Goal: Find specific page/section: Find specific page/section

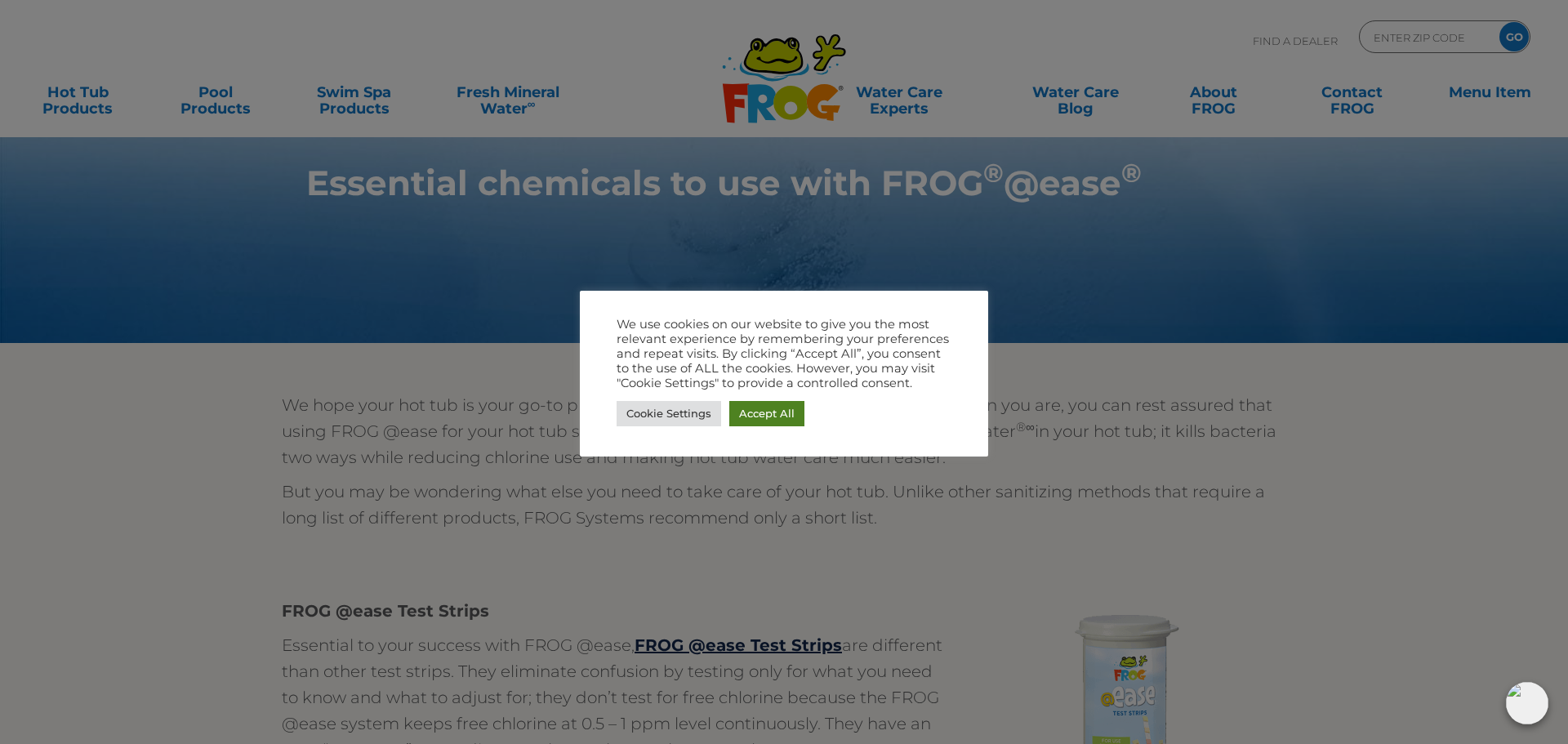
click at [751, 418] on link "Accept All" at bounding box center [766, 414] width 75 height 25
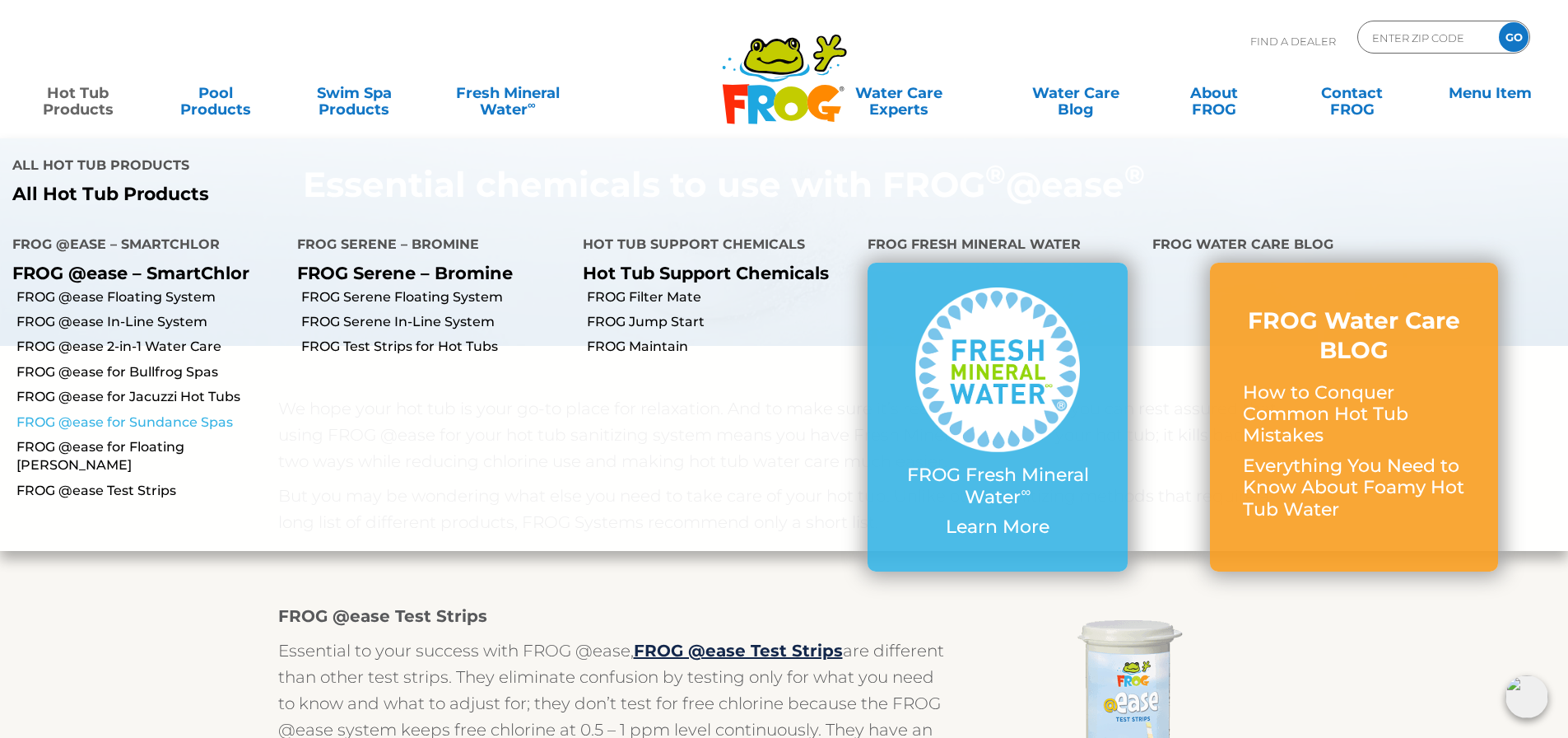
click at [171, 424] on link "FROG @ease for Sundance Spas" at bounding box center [151, 422] width 268 height 19
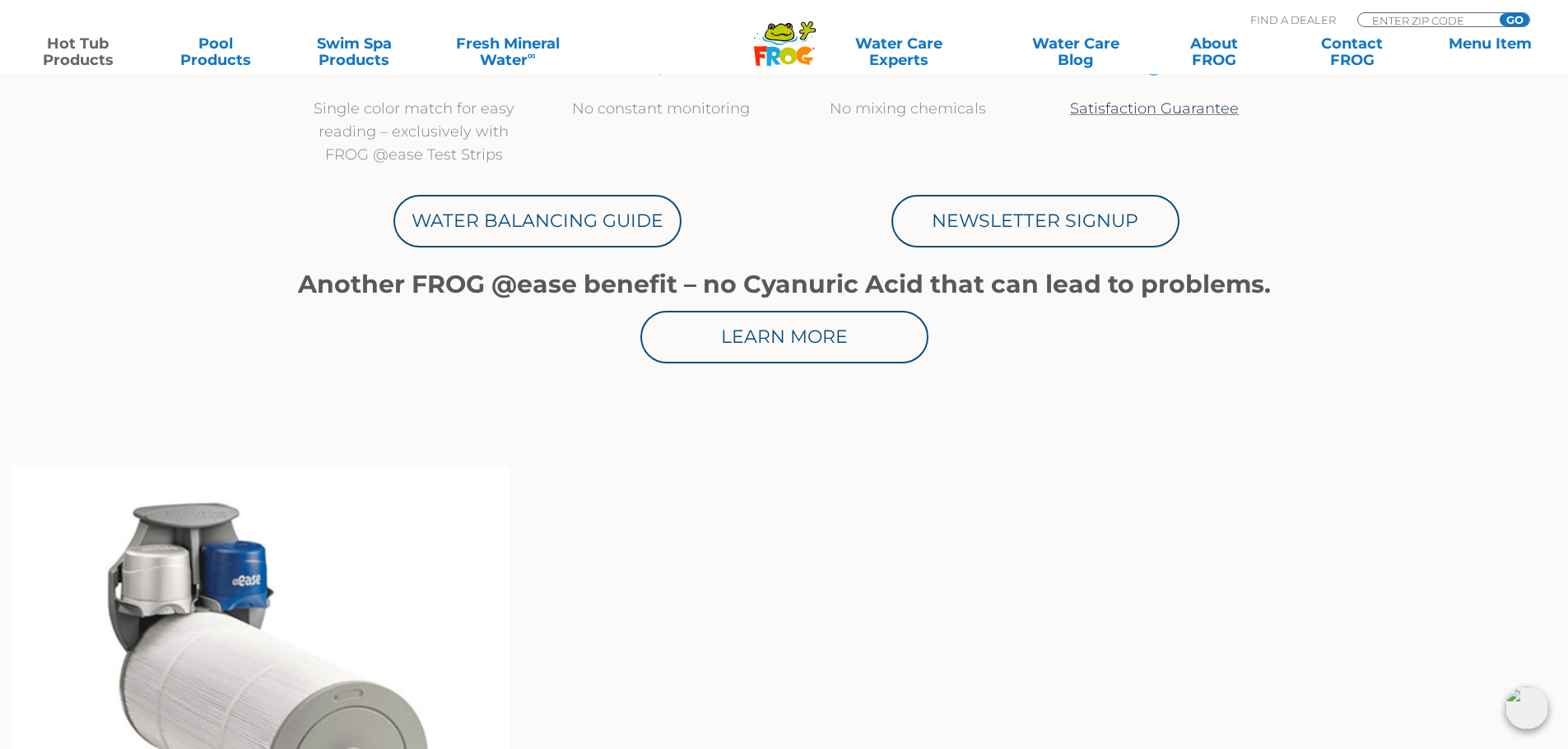
scroll to position [822, 0]
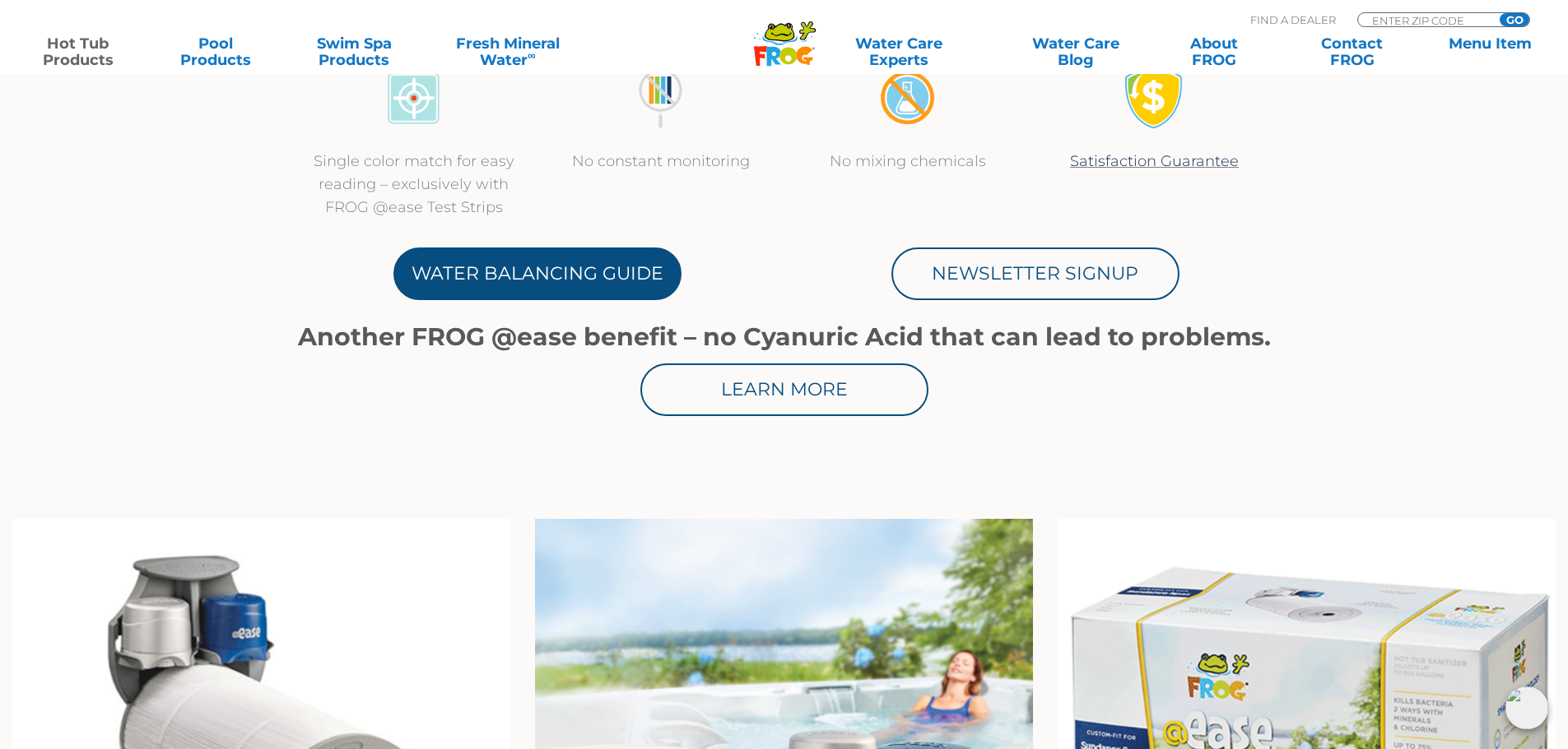
click at [486, 268] on link "Water Balancing Guide" at bounding box center [537, 274] width 288 height 53
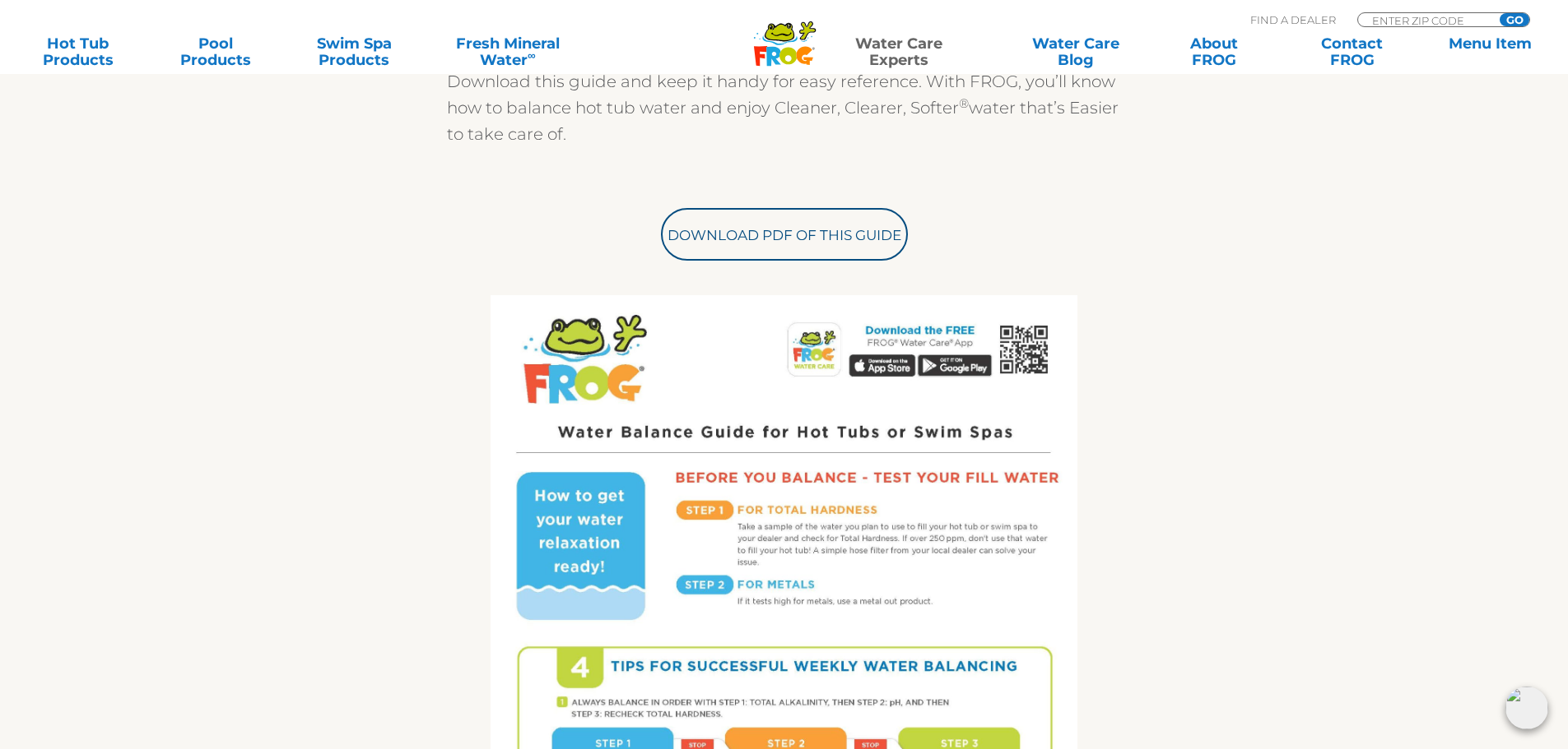
scroll to position [494, 0]
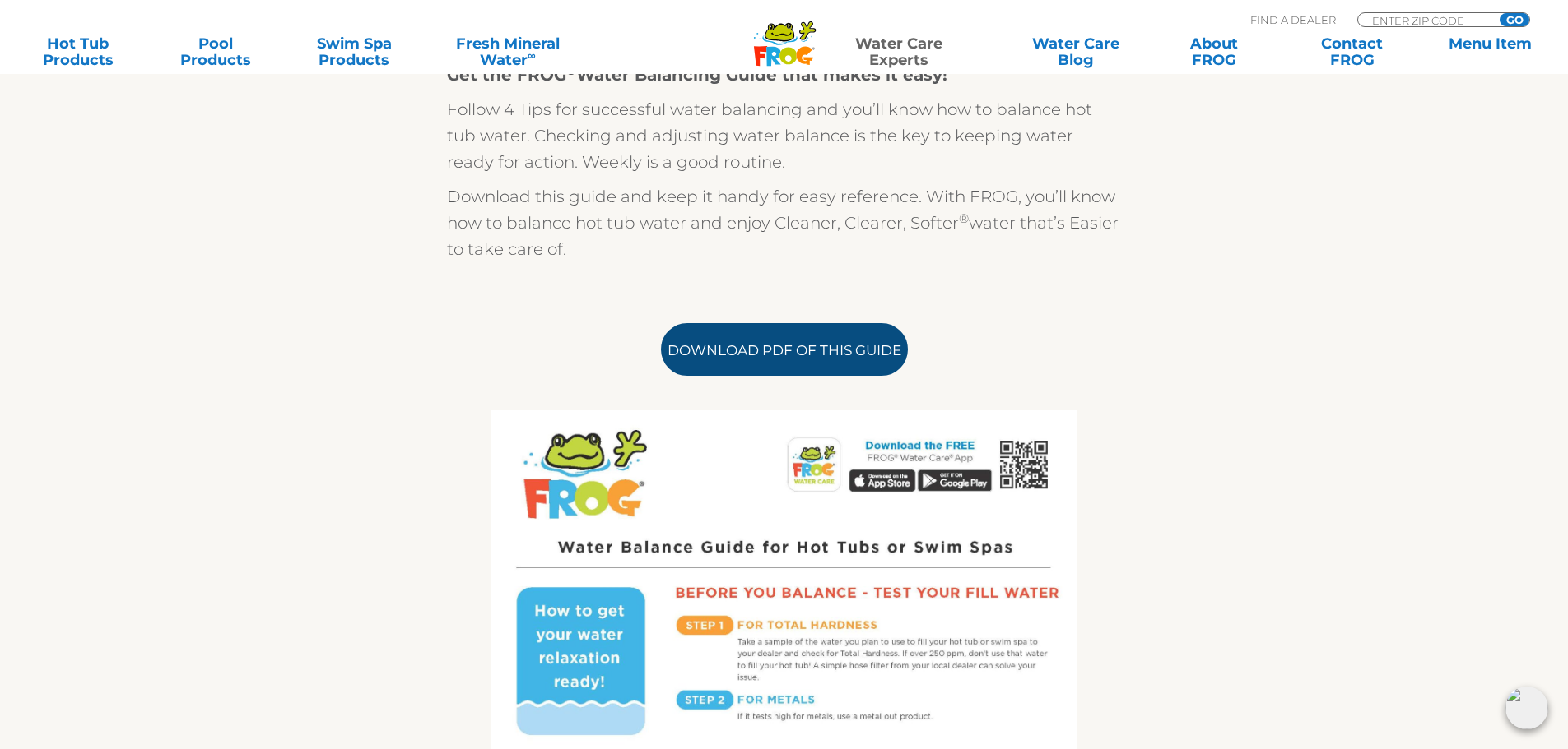
click at [769, 349] on link "Download PDF of this Guide" at bounding box center [784, 350] width 246 height 53
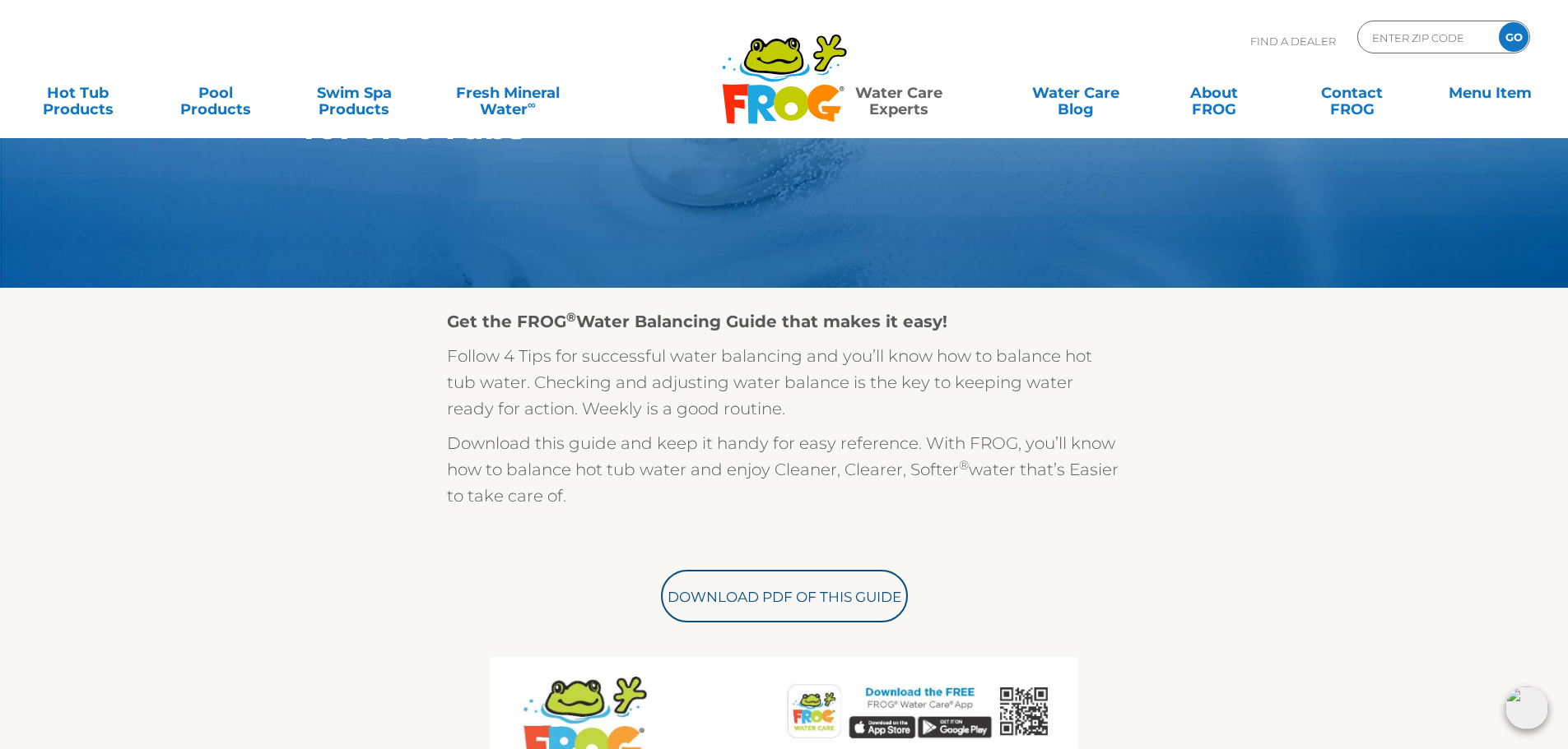
scroll to position [0, 0]
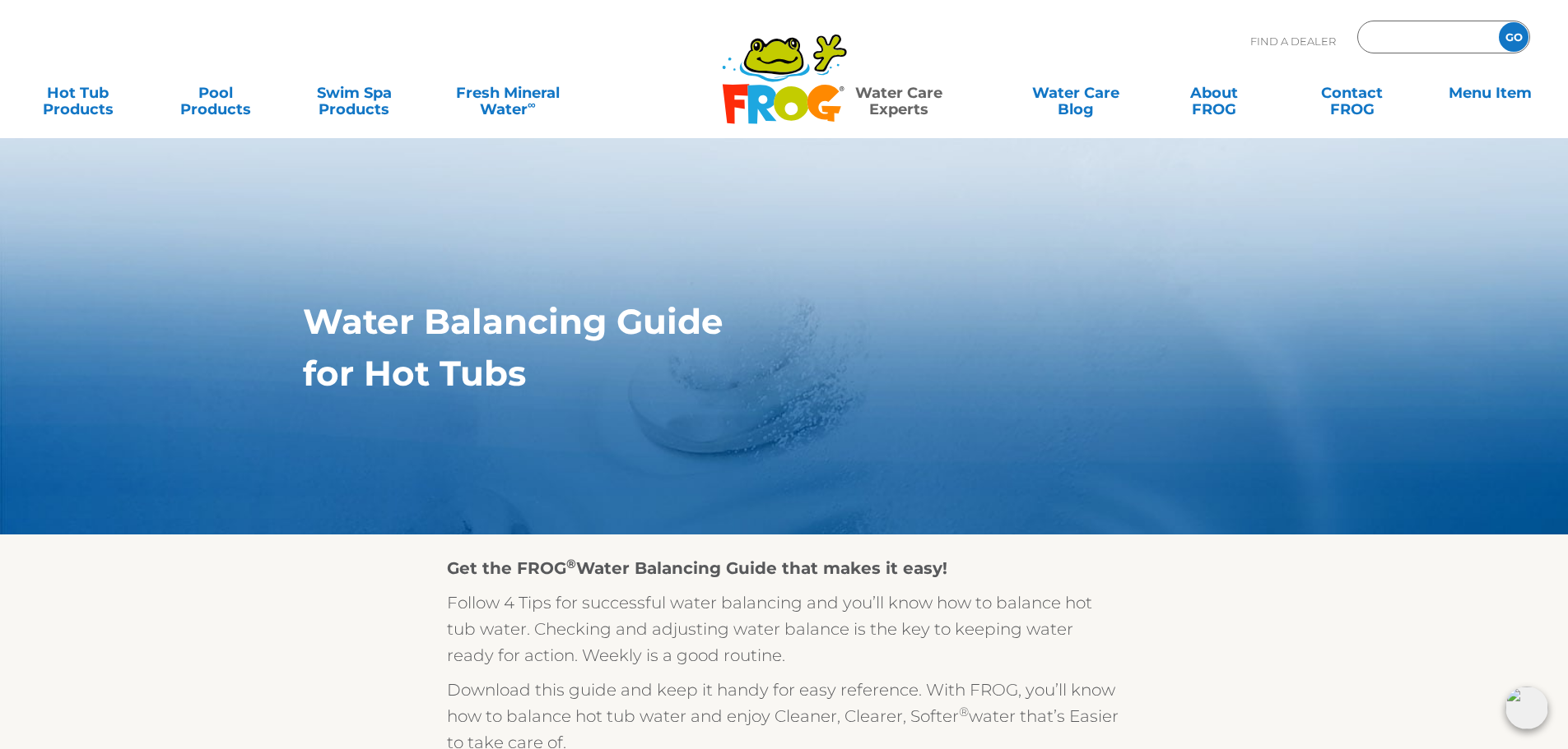
click at [1408, 38] on input "Zip Code Form" at bounding box center [1426, 37] width 112 height 23
type input "ENTER ZIP CODE"
click at [953, 26] on div "Find A Dealer ENTER ZIP CODE GO" at bounding box center [784, 48] width 1535 height 56
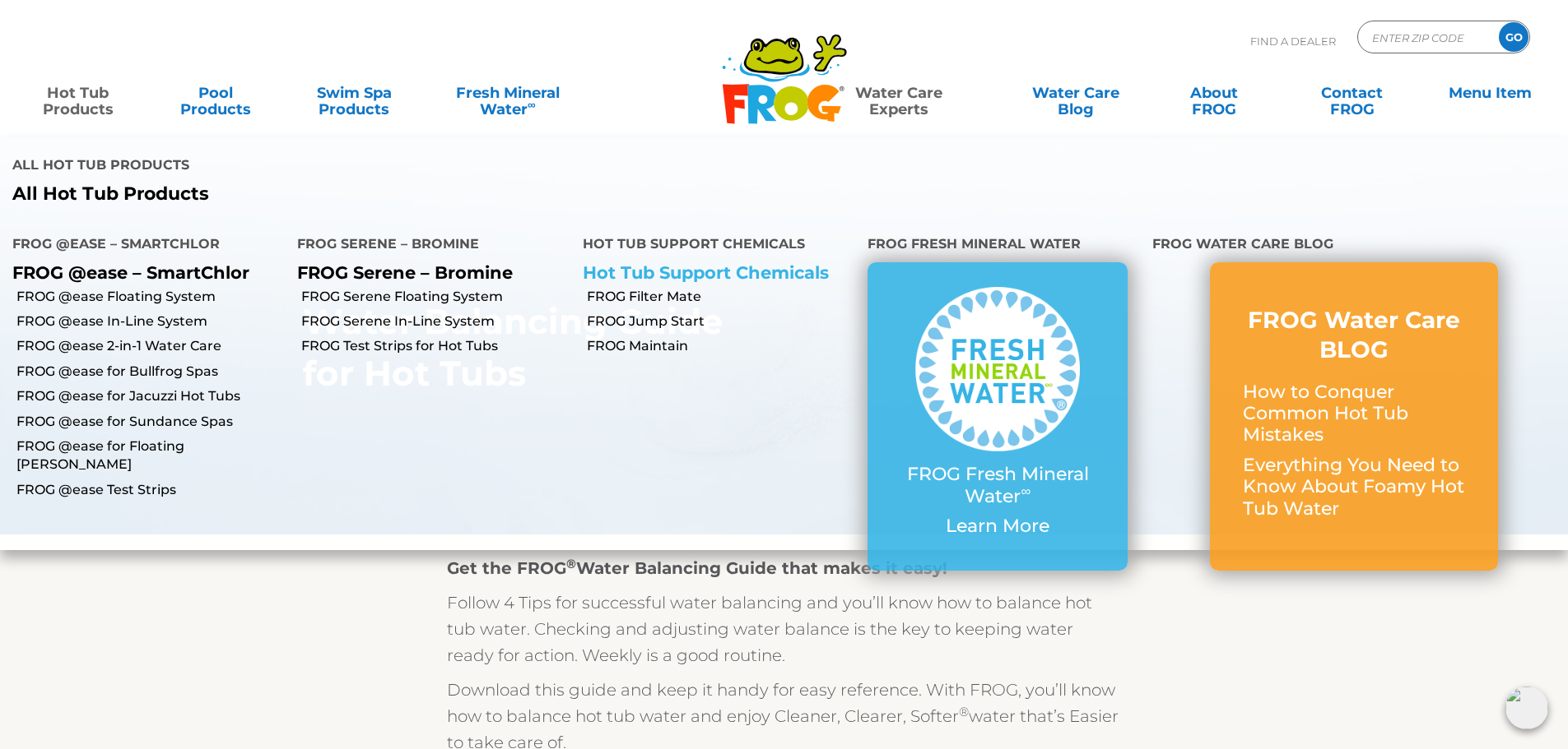
click at [631, 269] on link "Hot Tub Support Chemicals" at bounding box center [706, 272] width 246 height 21
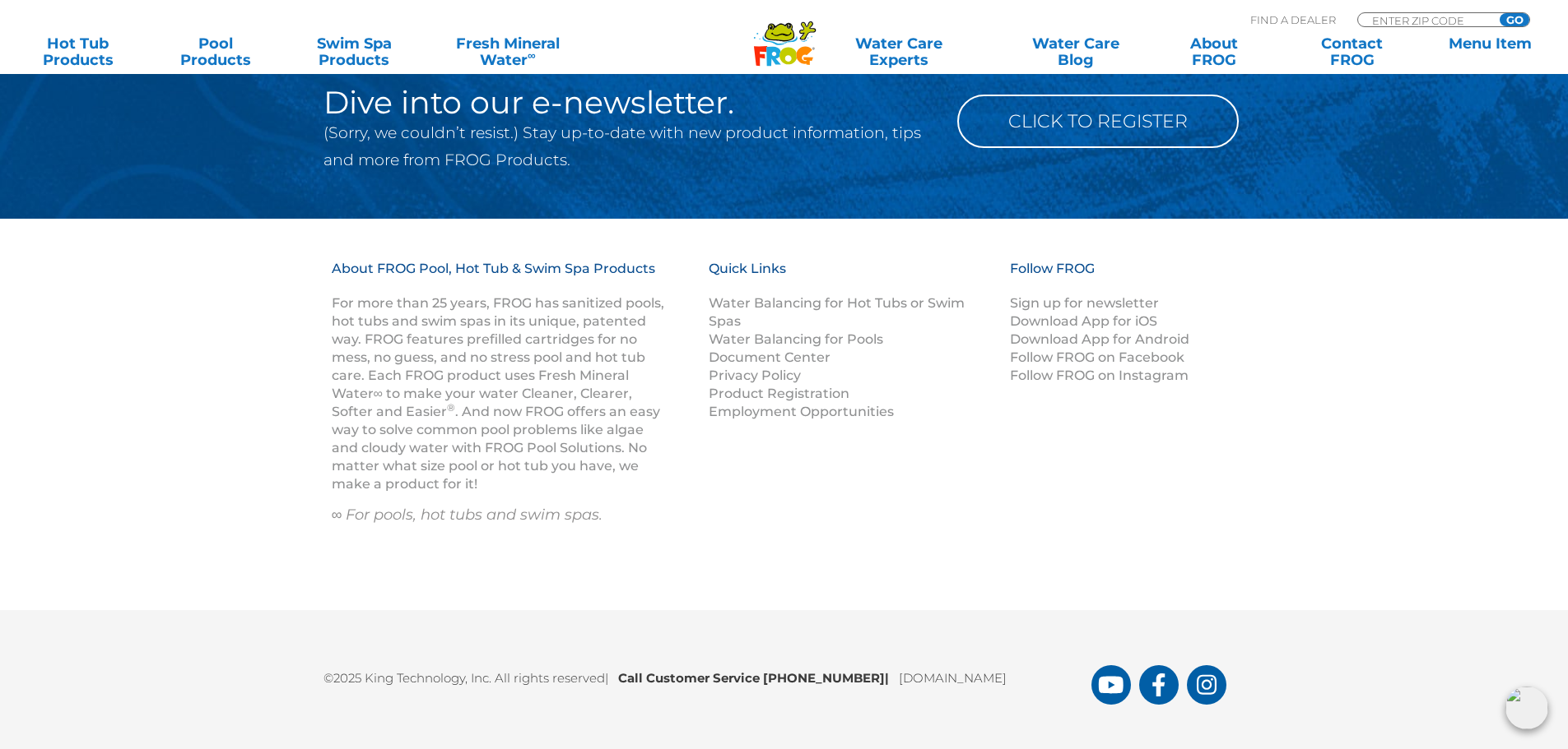
scroll to position [4545, 0]
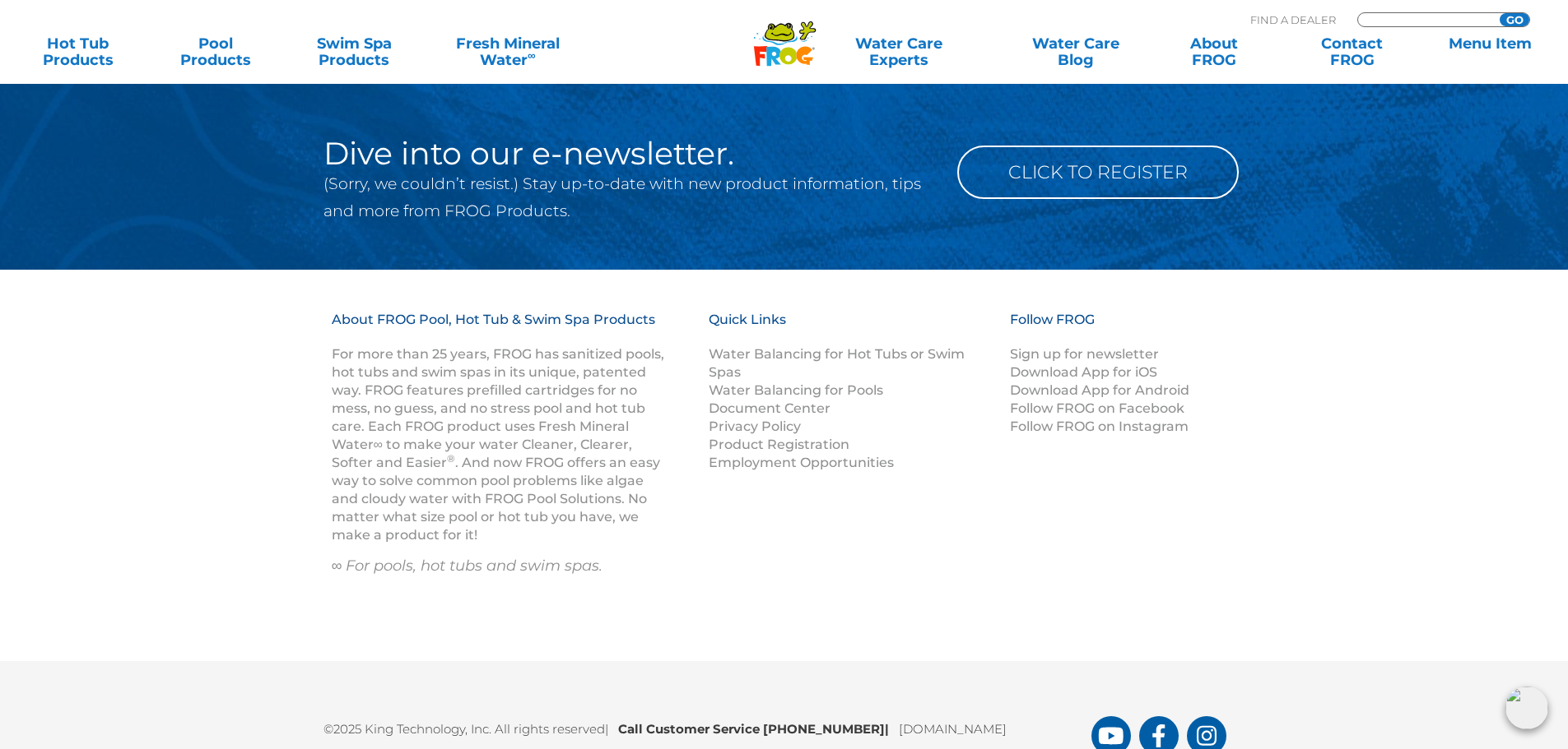
click at [1399, 16] on input "Zip Code Form" at bounding box center [1426, 20] width 112 height 14
type input "56560"
click at [1500, 13] on input "GO" at bounding box center [1514, 19] width 29 height 13
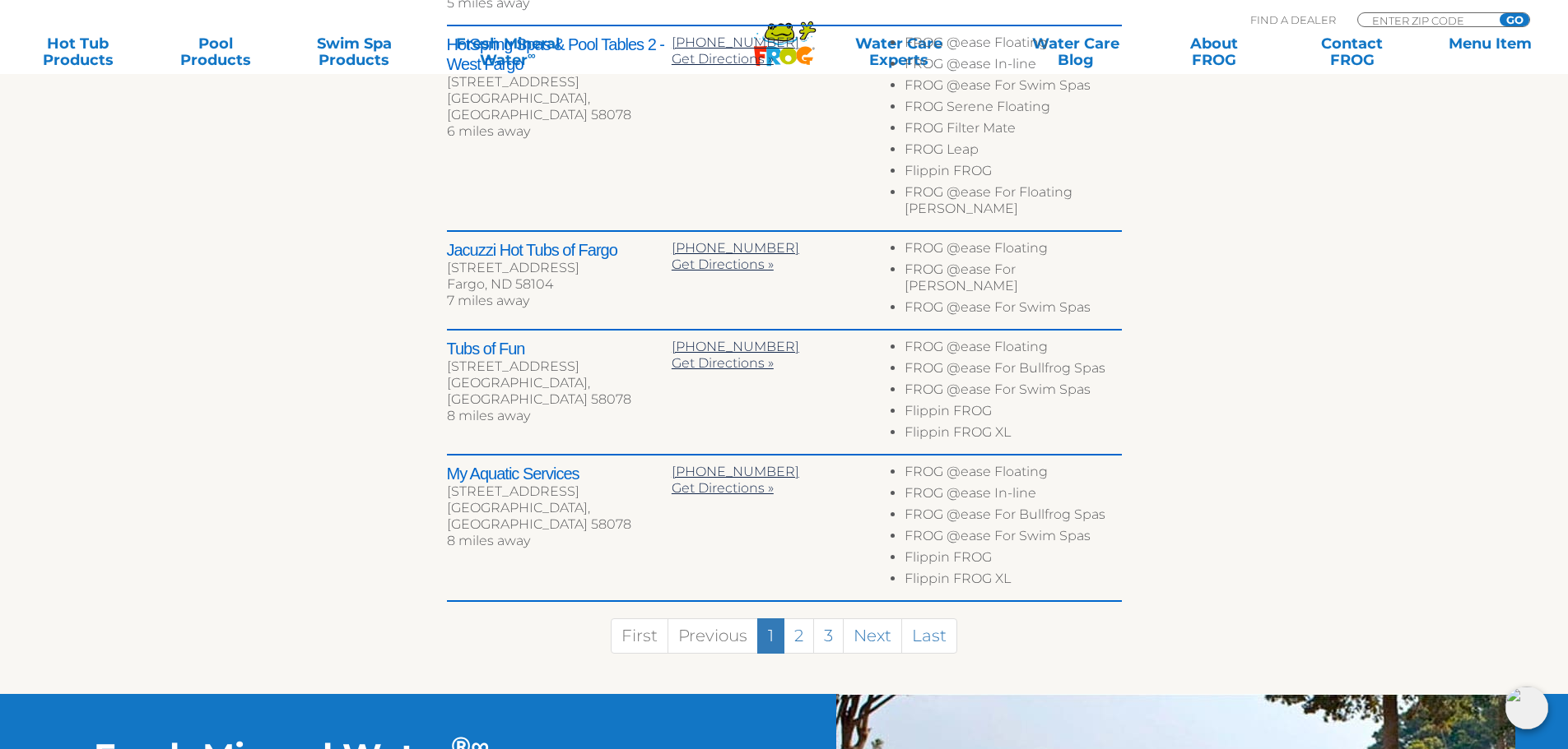
scroll to position [904, 0]
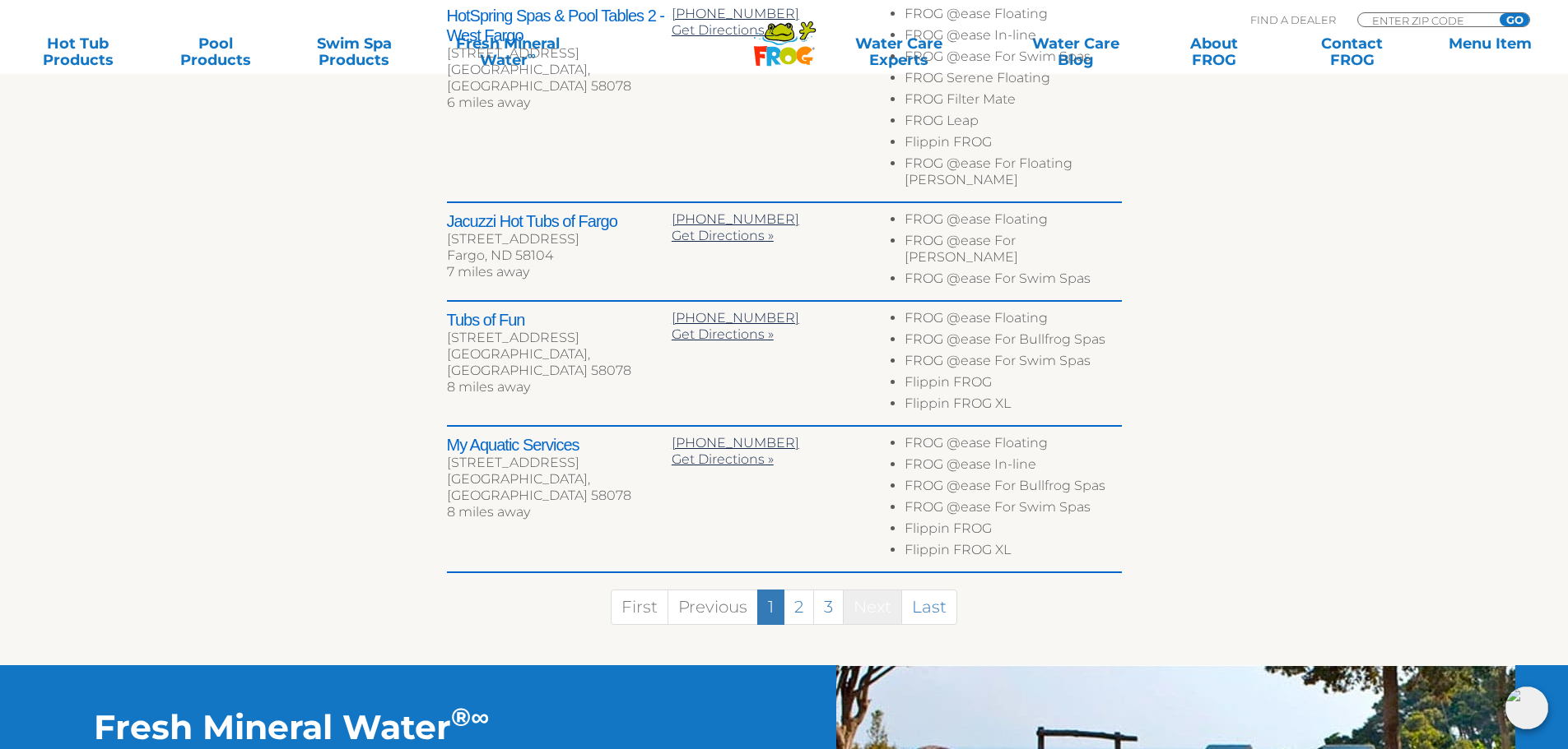
click at [862, 590] on link "Next" at bounding box center [872, 607] width 60 height 35
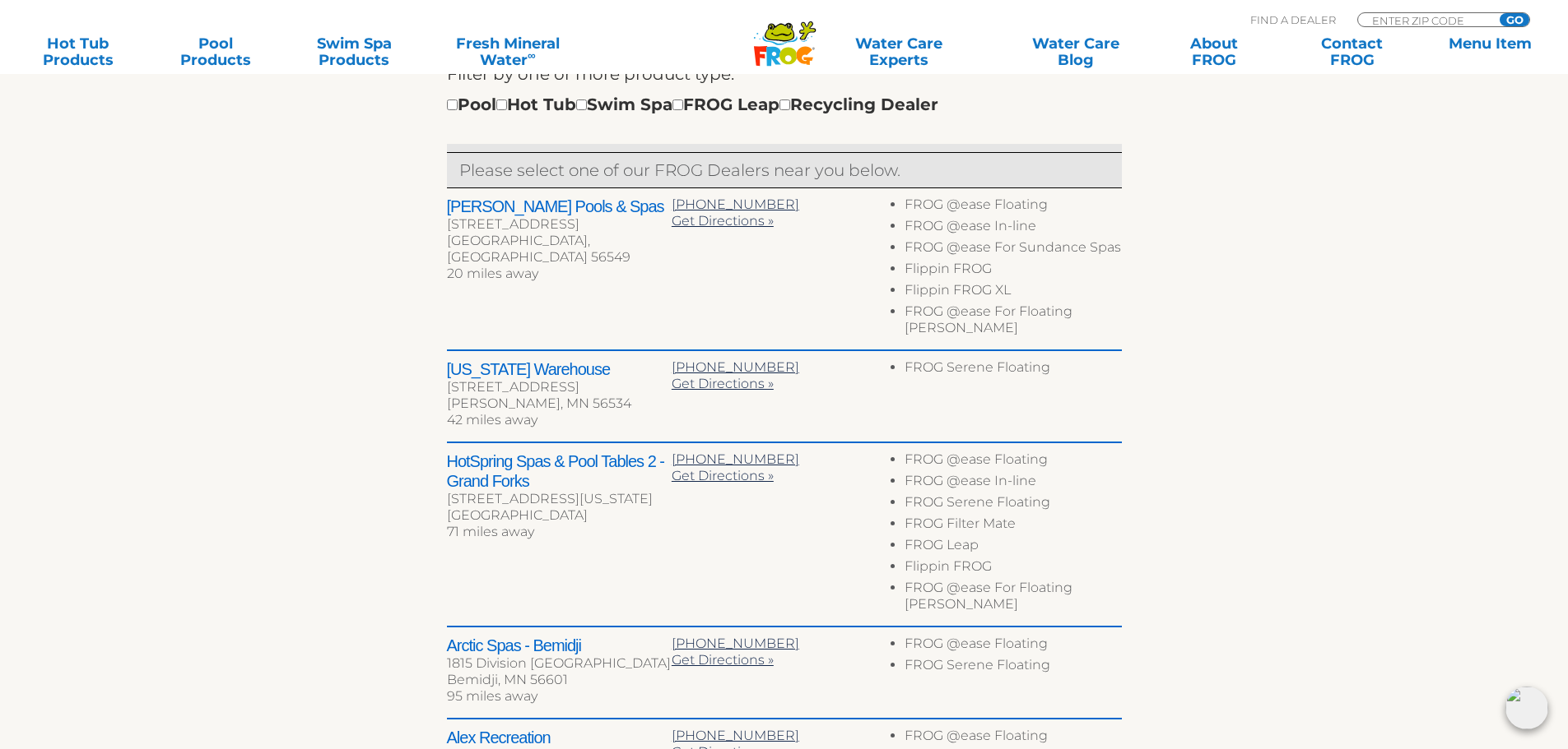
scroll to position [597, 0]
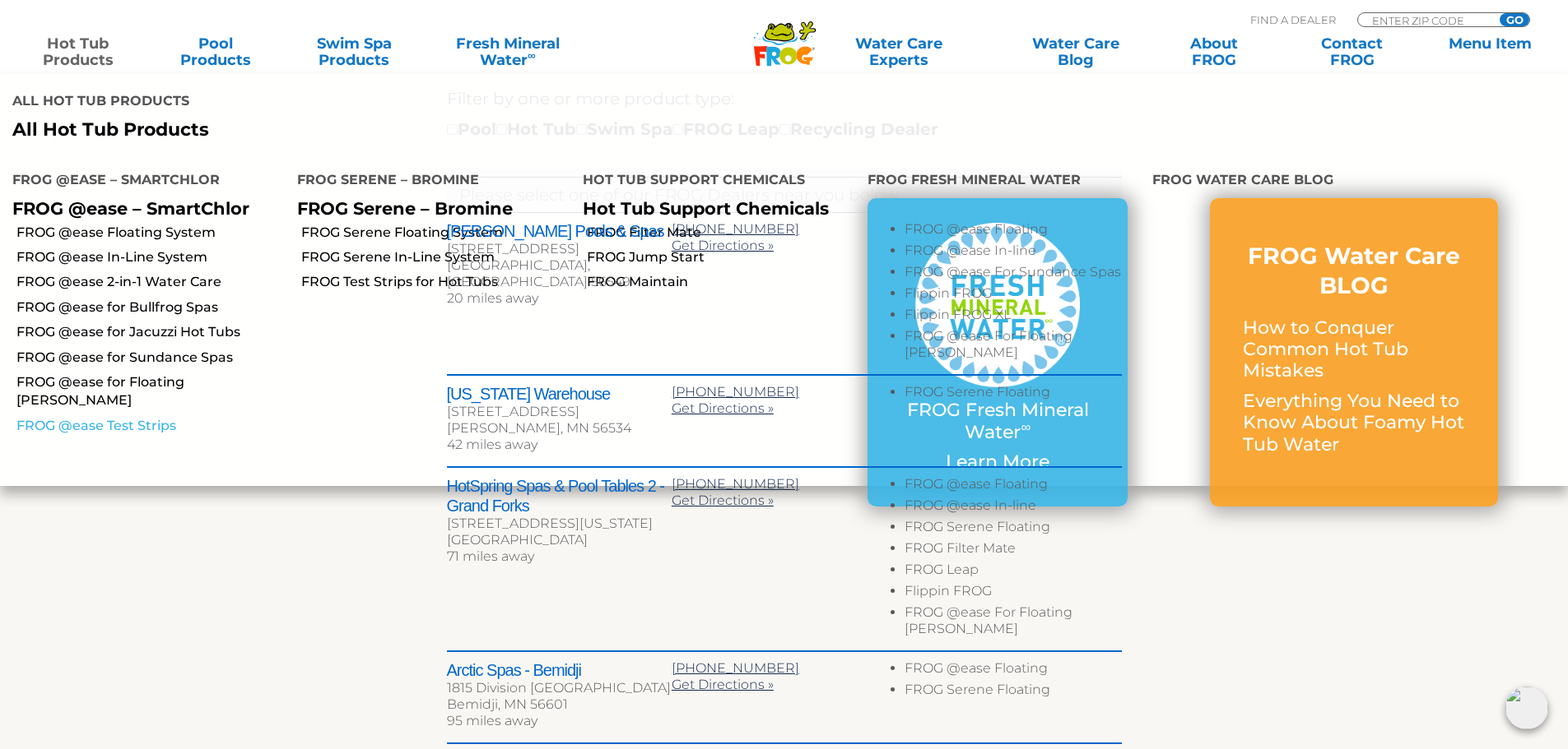
click at [129, 418] on link "FROG @ease Test Strips" at bounding box center [151, 426] width 268 height 19
